Goal: Task Accomplishment & Management: Manage account settings

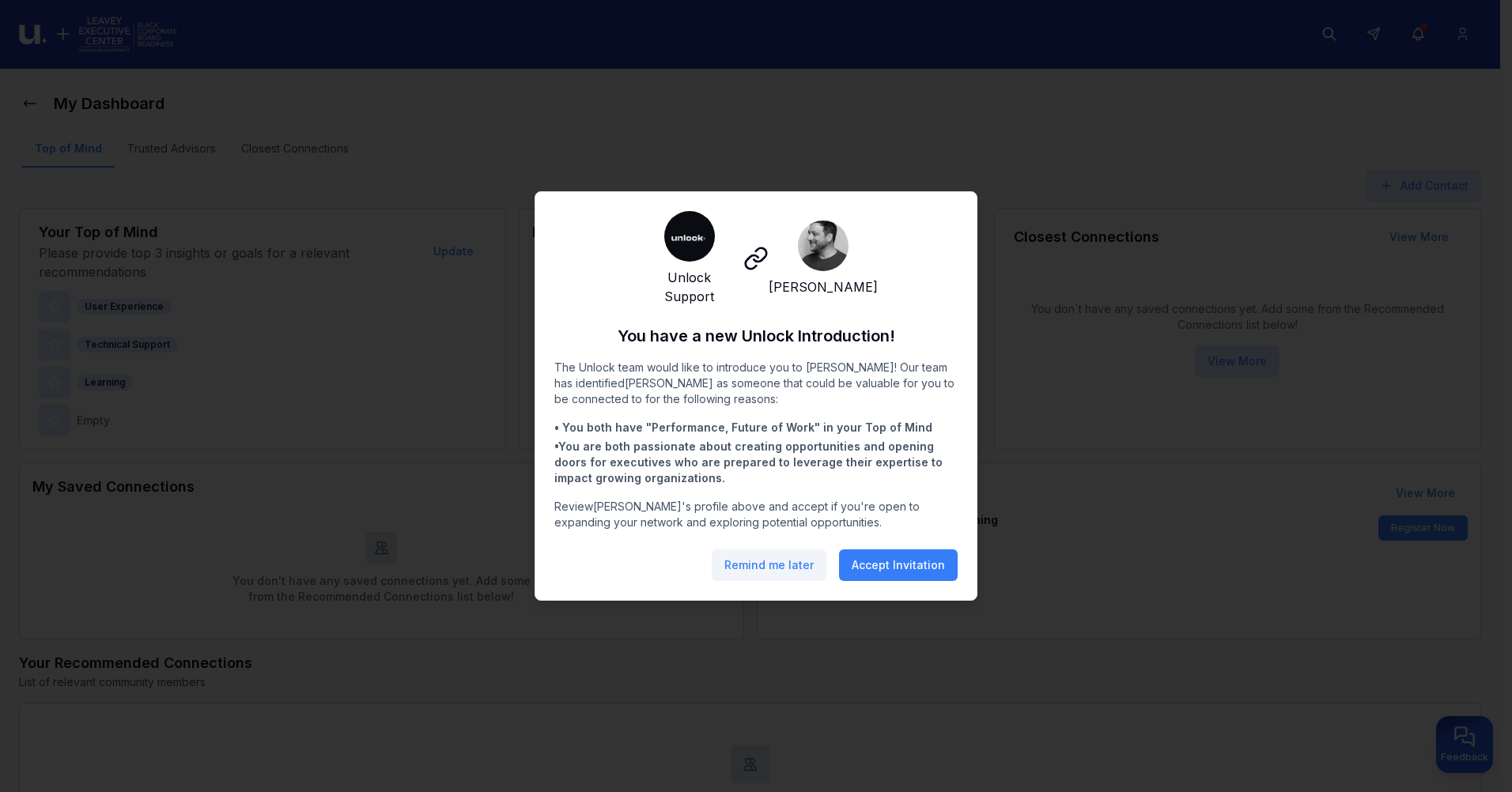
click at [763, 561] on button "Remind me later" at bounding box center [769, 566] width 114 height 32
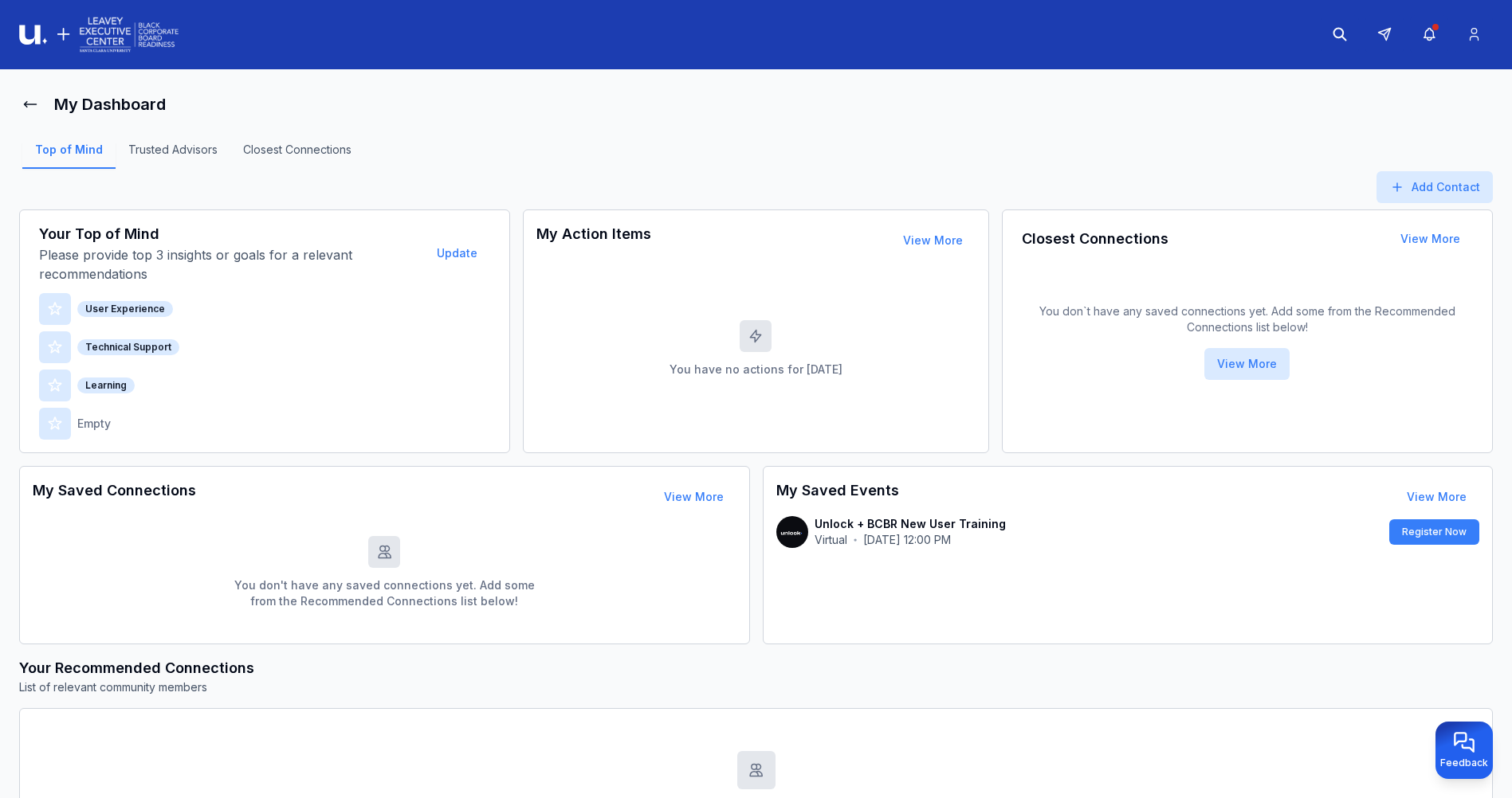
click at [905, 88] on div "My Dashboard" at bounding box center [756, 104] width 1474 height 32
click at [1396, 31] on button at bounding box center [1384, 34] width 38 height 38
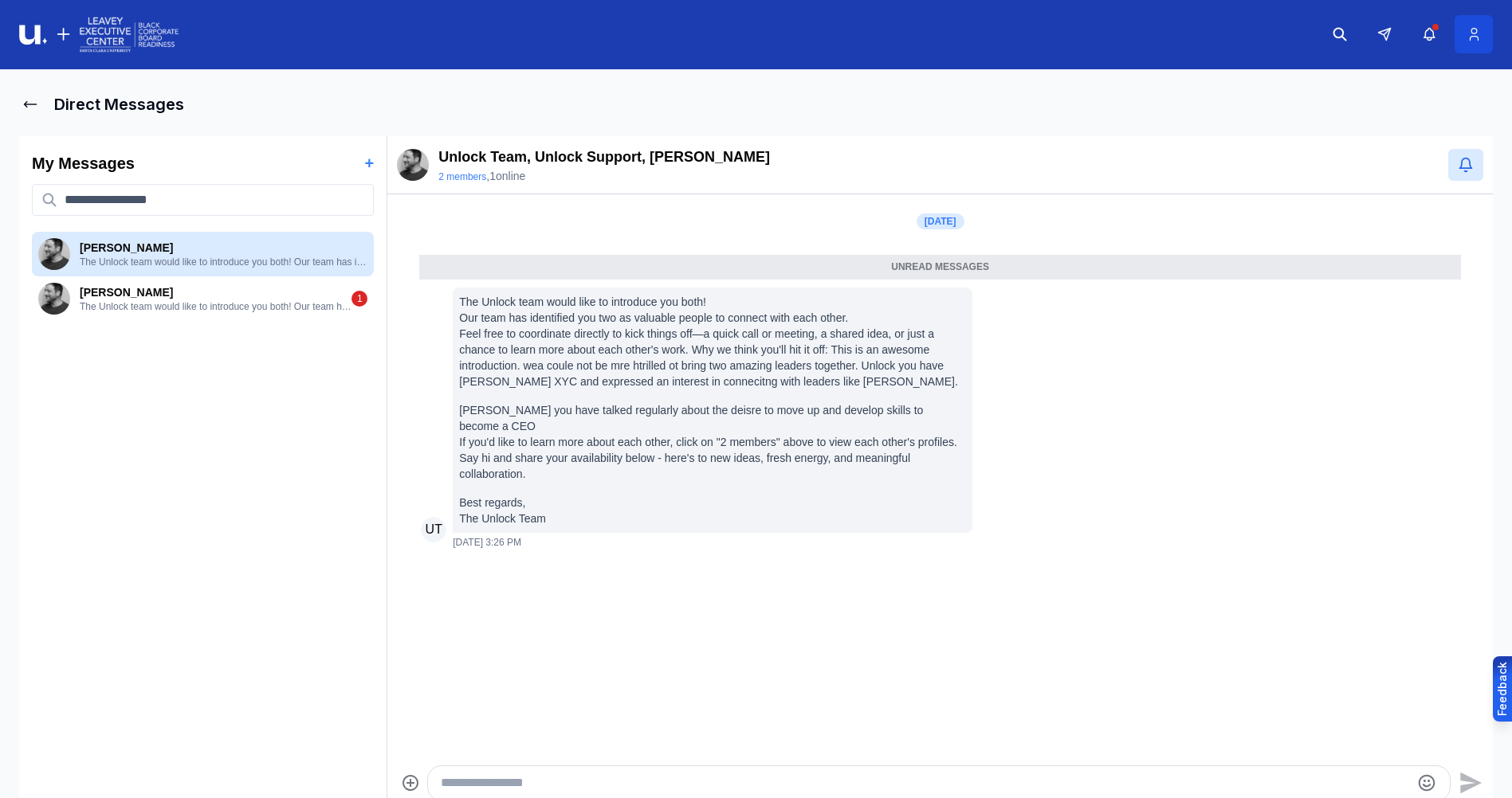
click at [1480, 31] on icon at bounding box center [1475, 34] width 17 height 16
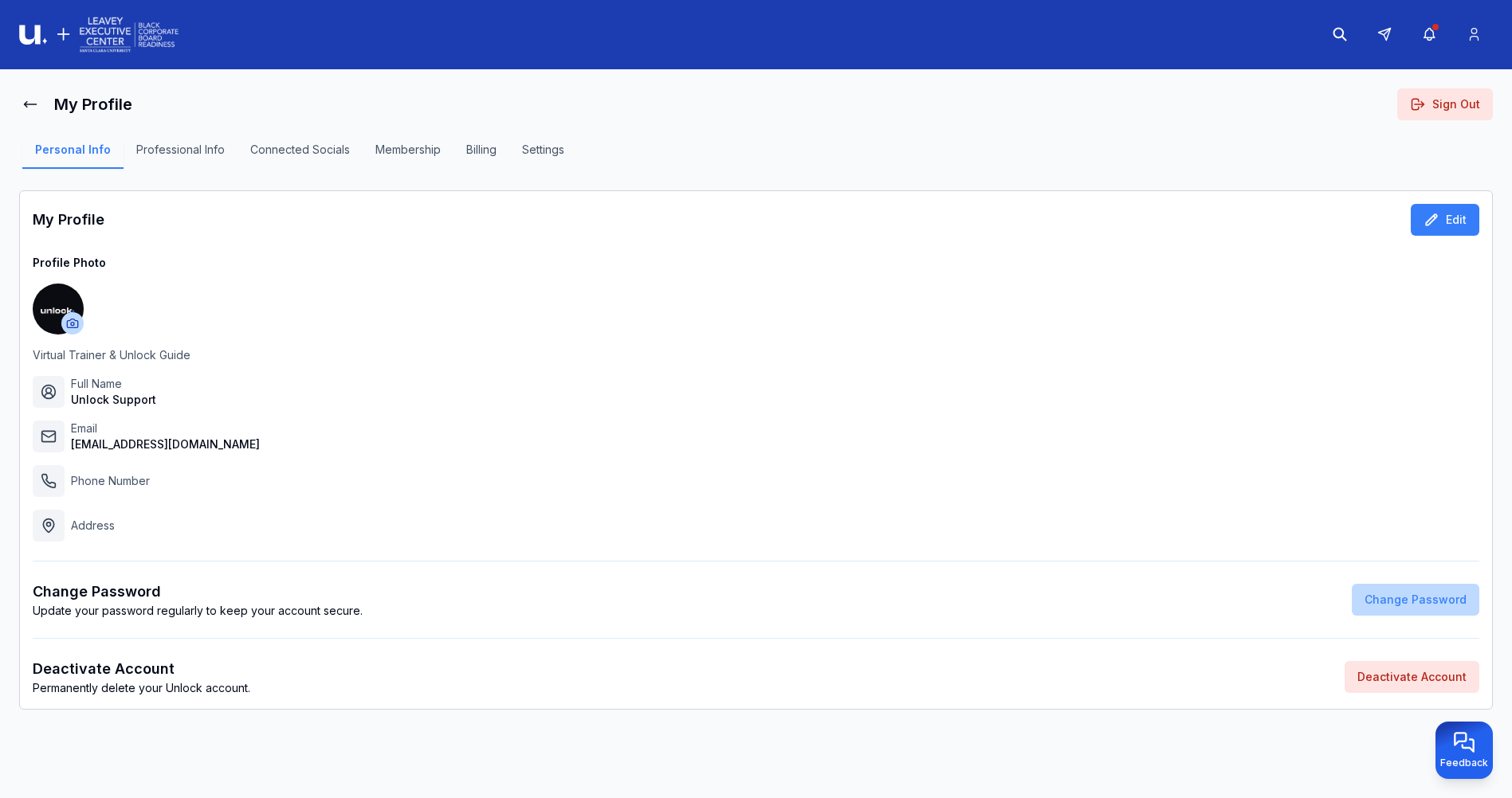
click at [1388, 596] on button "Change Password" at bounding box center [1415, 600] width 127 height 32
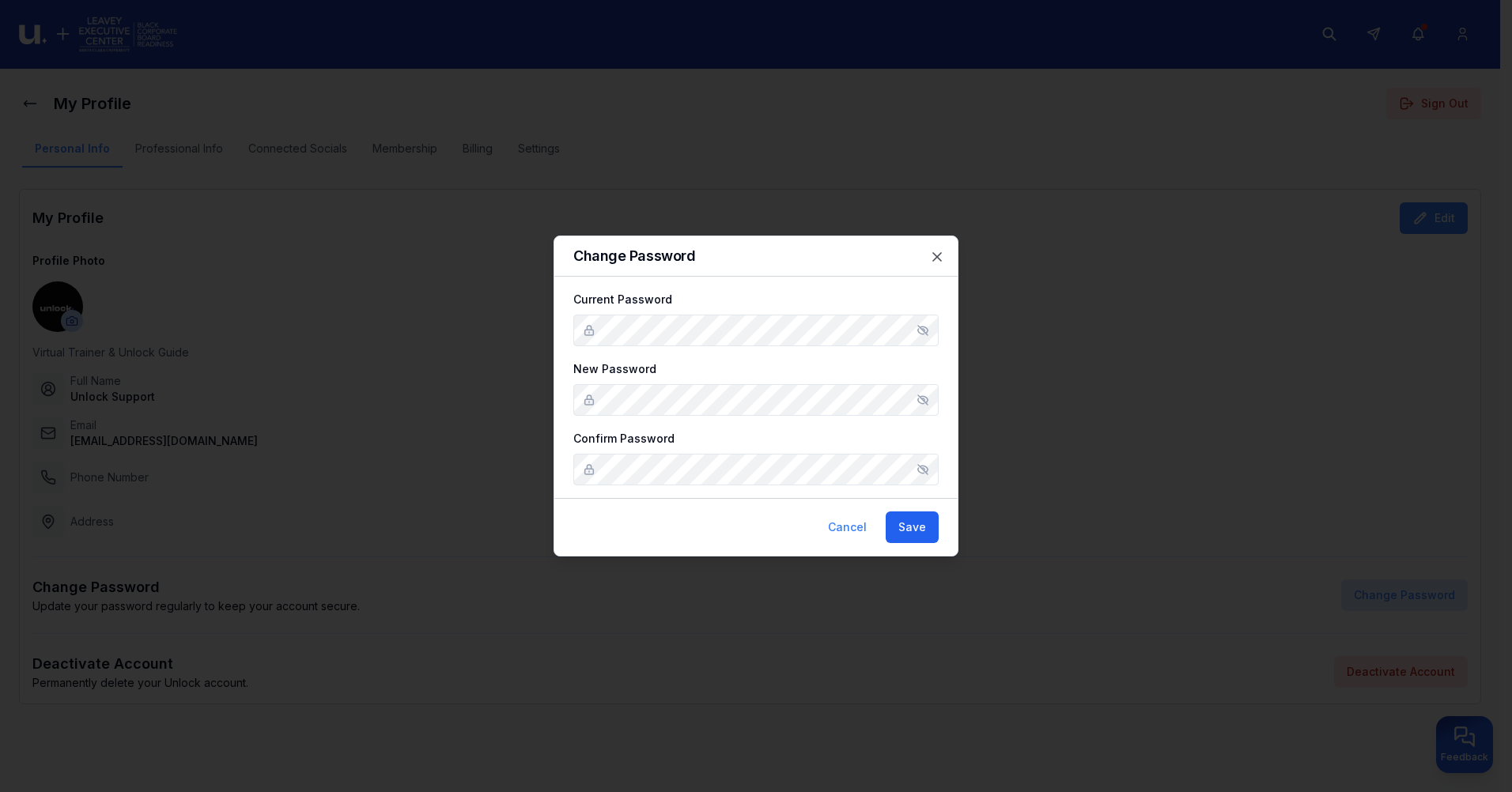
click at [917, 532] on button "Save" at bounding box center [912, 528] width 53 height 32
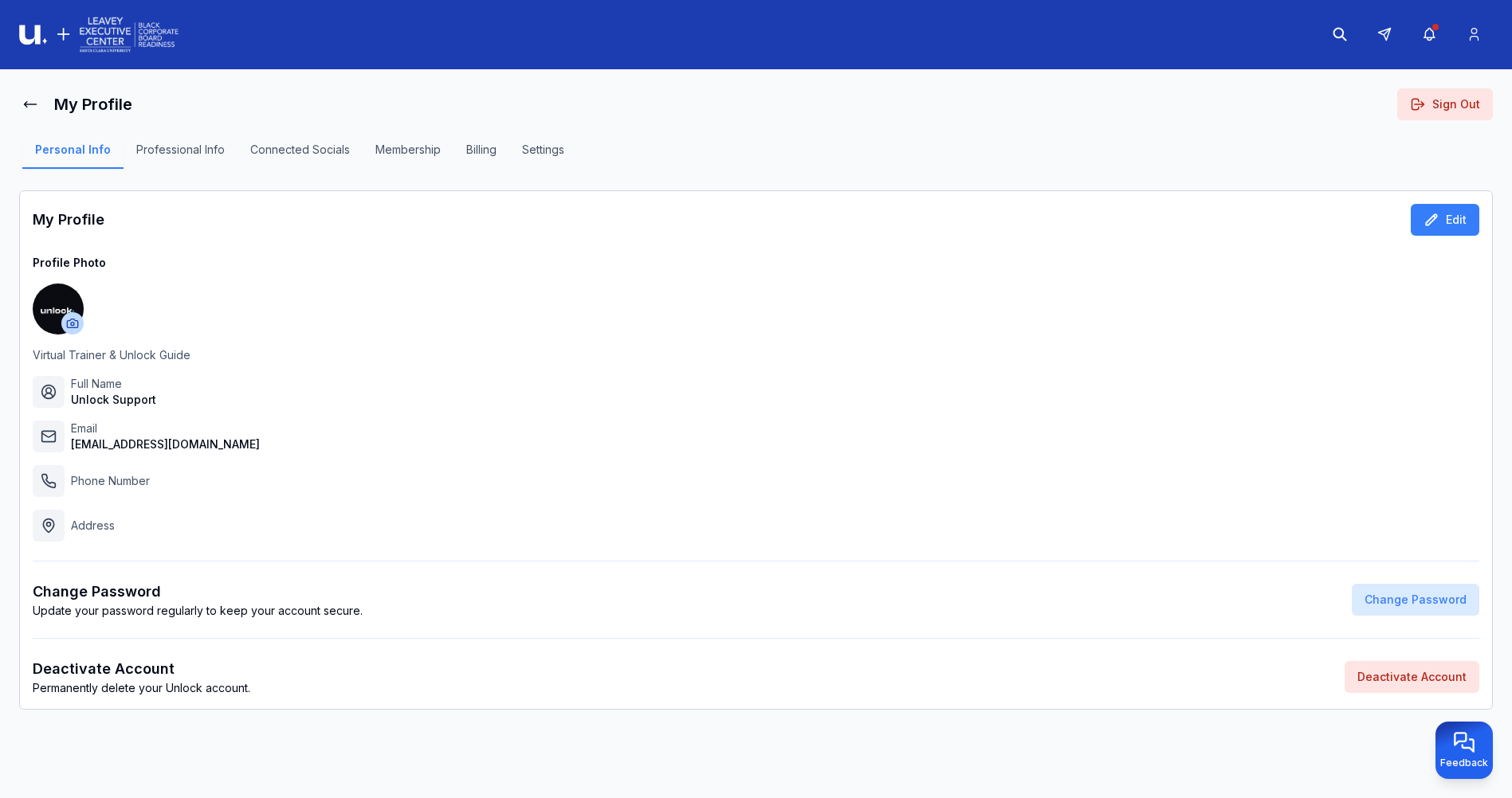
click at [916, 505] on div "Profile Photo Virtual Trainer & Unlock Guide Full Name Unlock Support Email [EM…" at bounding box center [756, 398] width 1447 height 287
click at [35, 107] on icon at bounding box center [30, 104] width 16 height 16
